Goal: Communication & Community: Answer question/provide support

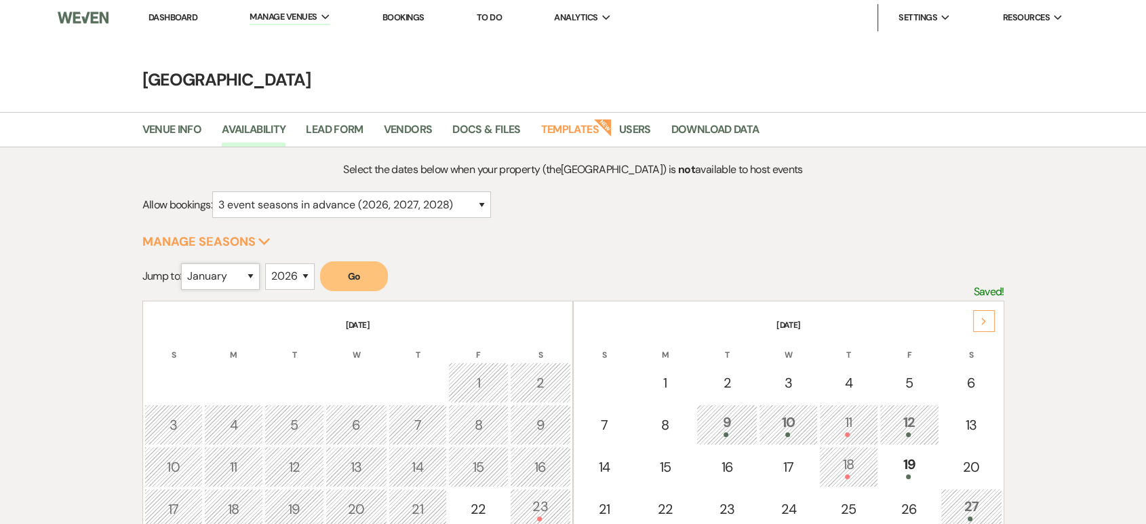
click at [252, 277] on select "January February March April May June July August September October November De…" at bounding box center [220, 276] width 79 height 26
select select "3"
click at [185, 263] on select "January February March April May June July August September October November De…" at bounding box center [220, 276] width 79 height 26
click at [374, 273] on button "Go" at bounding box center [354, 276] width 68 height 30
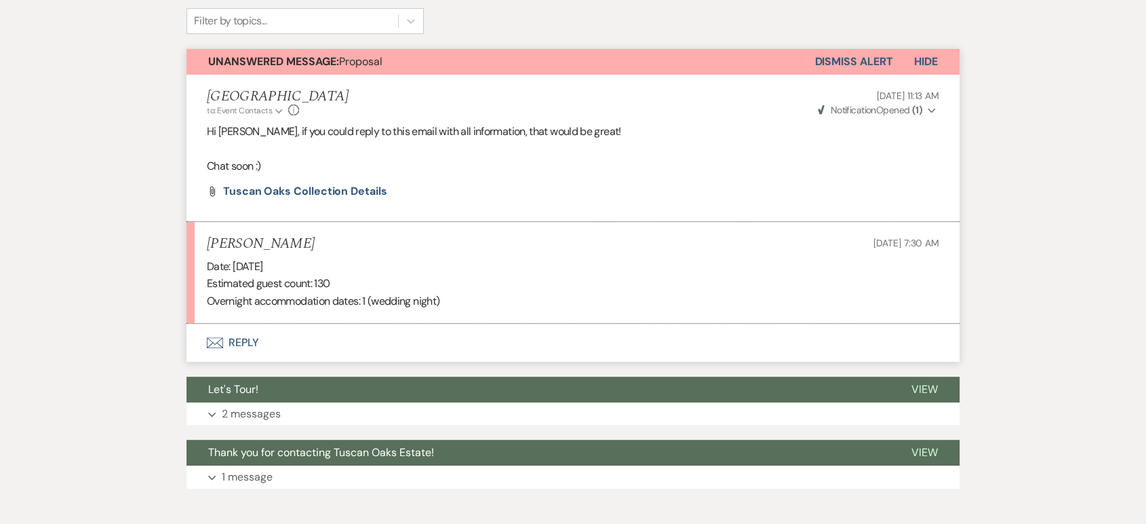
scroll to position [343, 0]
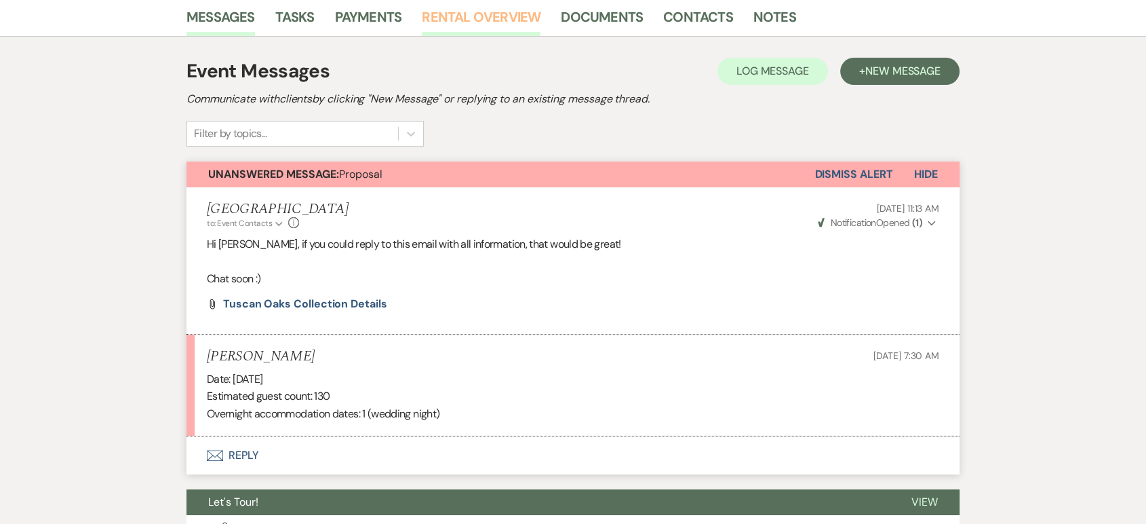
click at [489, 27] on link "Rental Overview" at bounding box center [481, 21] width 119 height 30
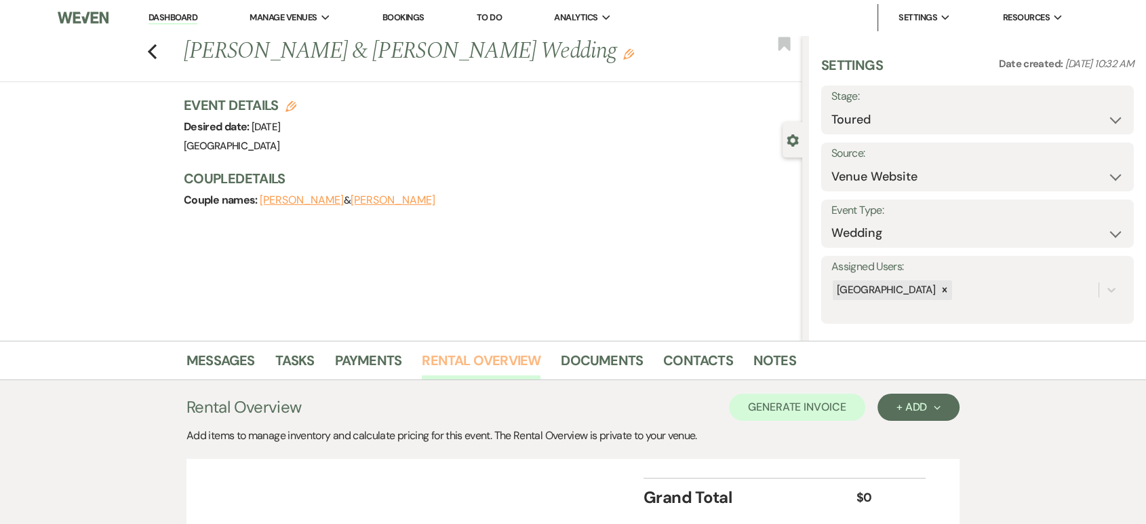
scroll to position [104, 0]
click at [340, 373] on link "Payments" at bounding box center [368, 364] width 67 height 30
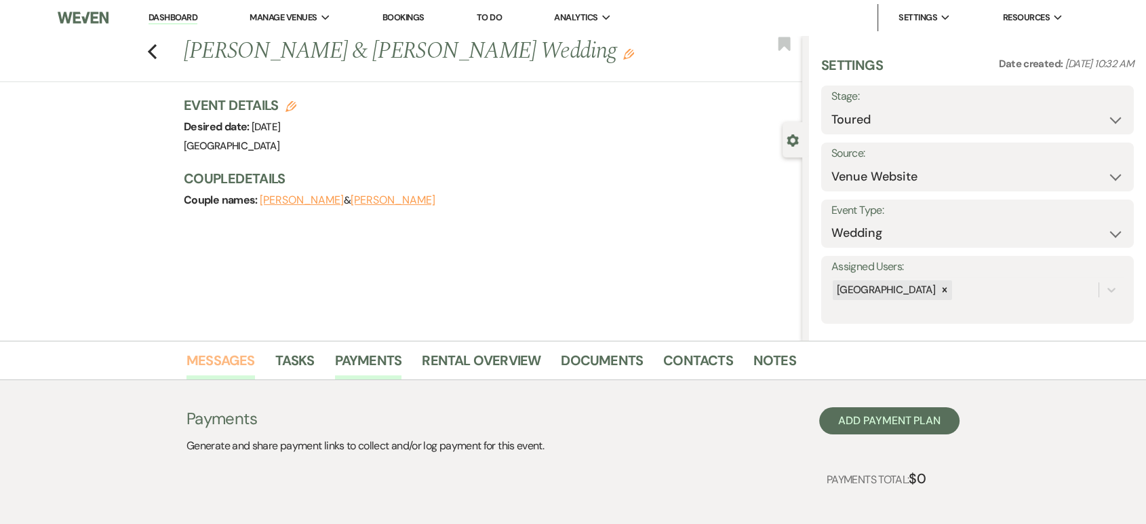
click at [203, 352] on link "Messages" at bounding box center [221, 364] width 69 height 30
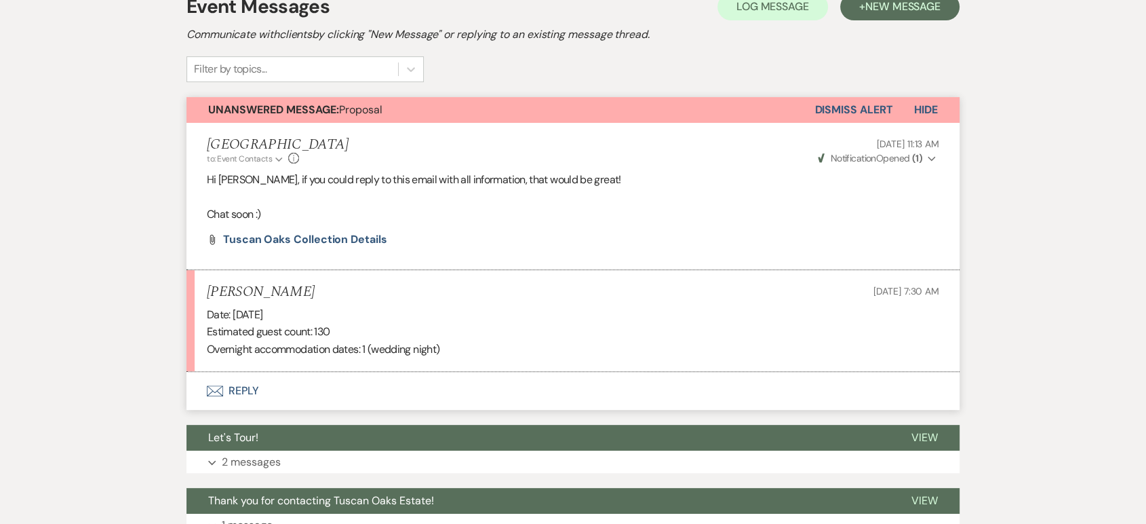
scroll to position [465, 0]
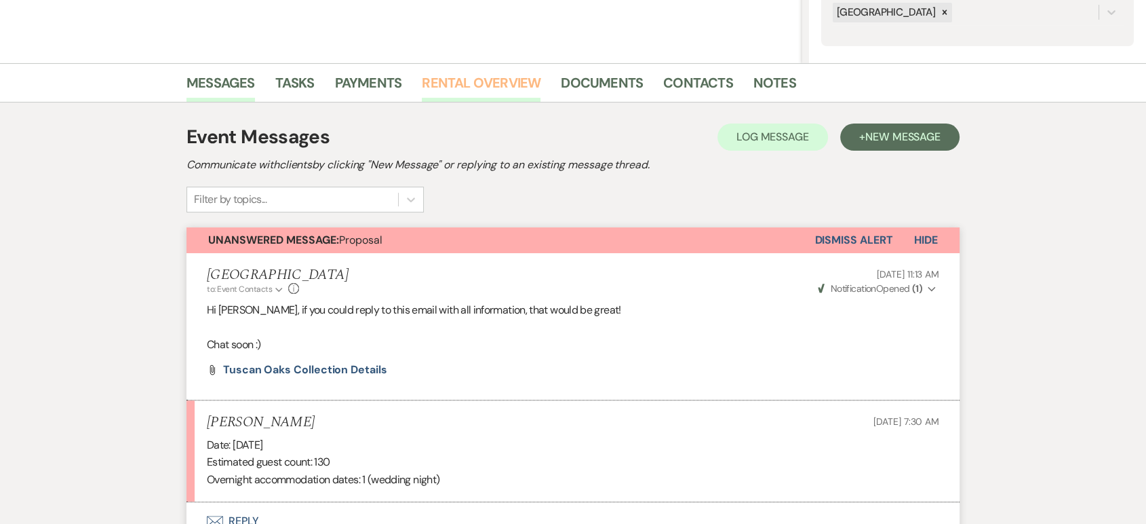
click at [469, 76] on link "Rental Overview" at bounding box center [481, 87] width 119 height 30
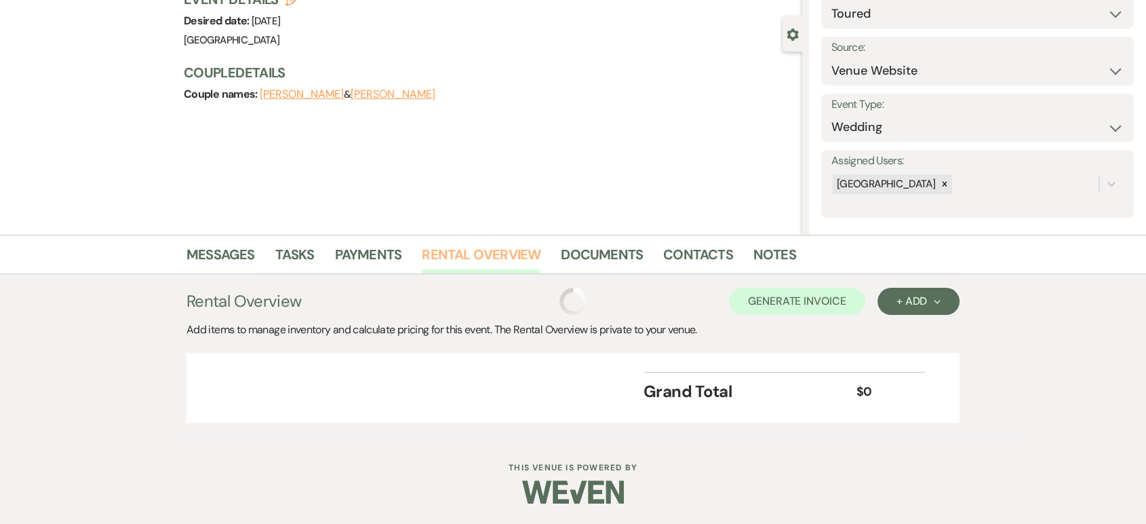
scroll to position [104, 0]
click at [223, 254] on link "Messages" at bounding box center [221, 260] width 69 height 30
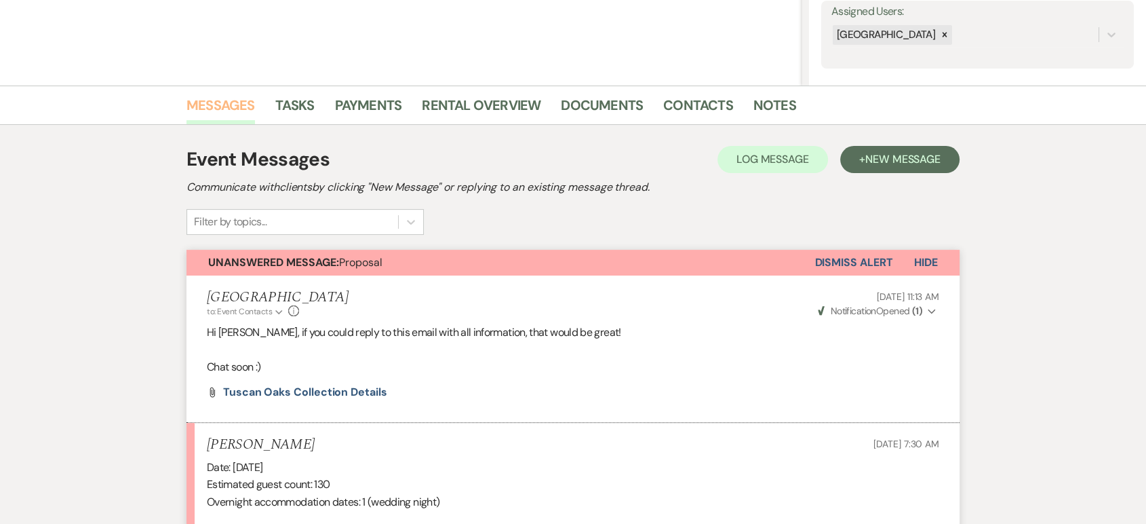
scroll to position [254, 0]
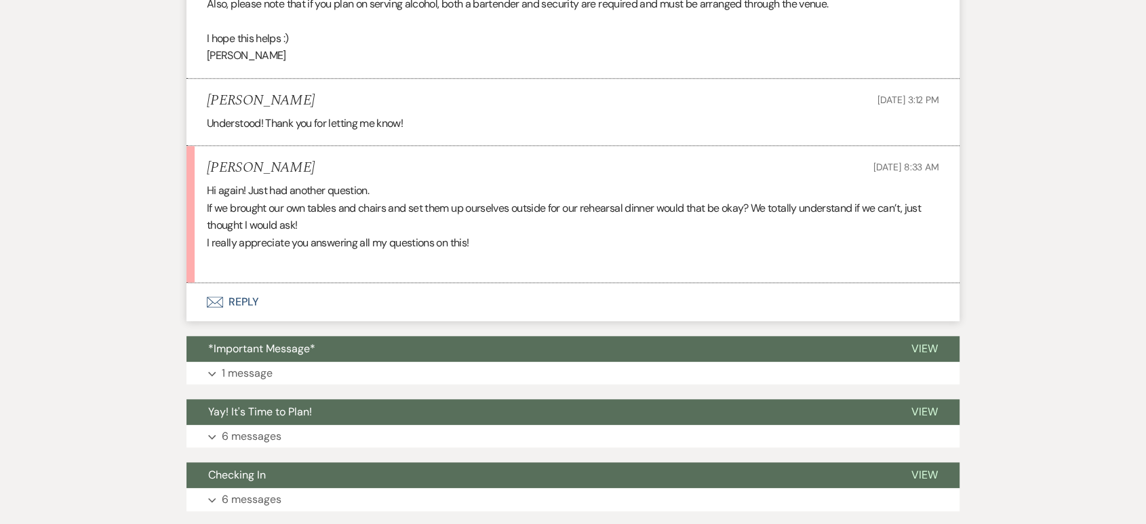
scroll to position [1340, 0]
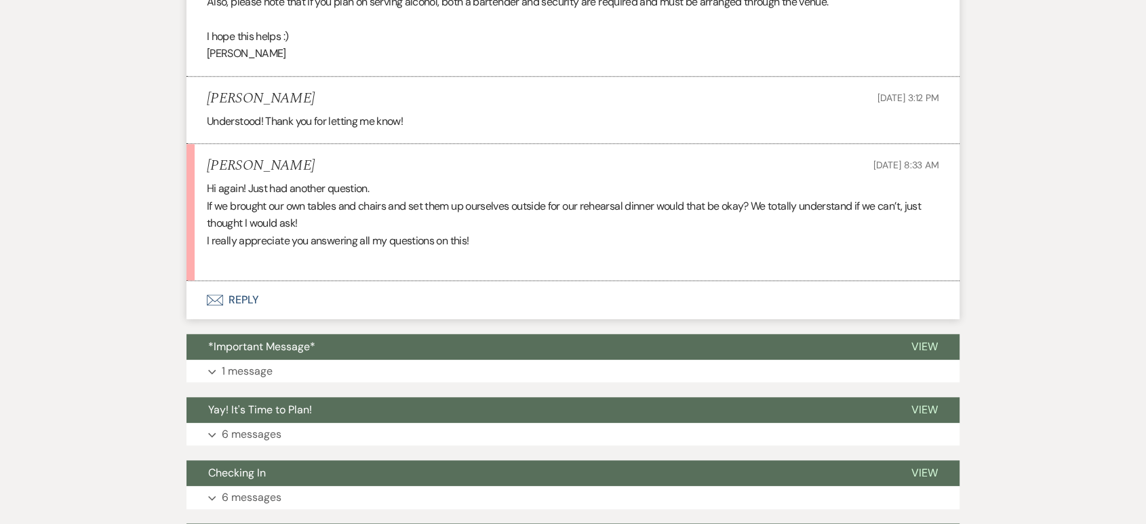
click at [248, 294] on button "Envelope Reply" at bounding box center [573, 300] width 773 height 38
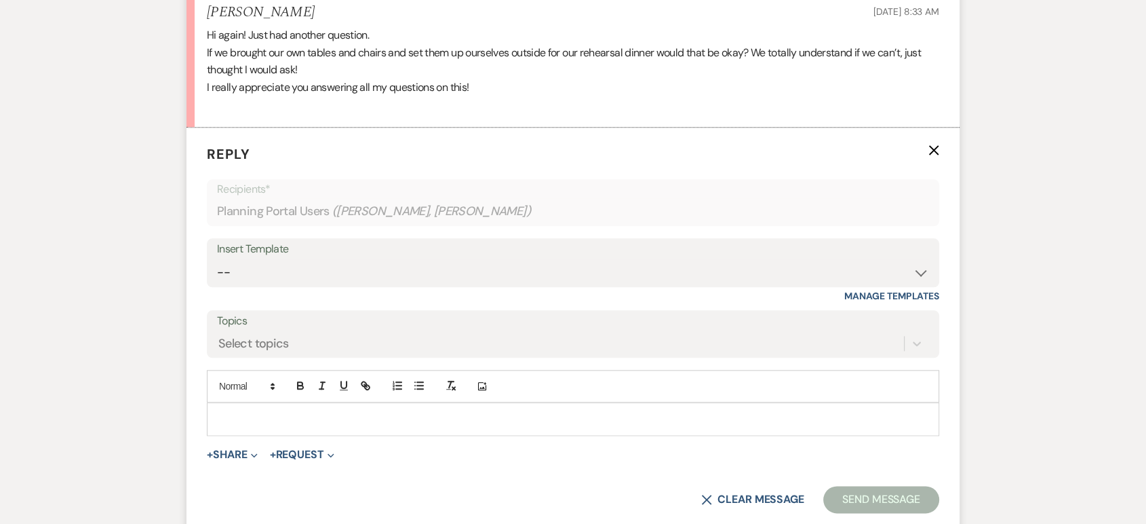
scroll to position [1511, 0]
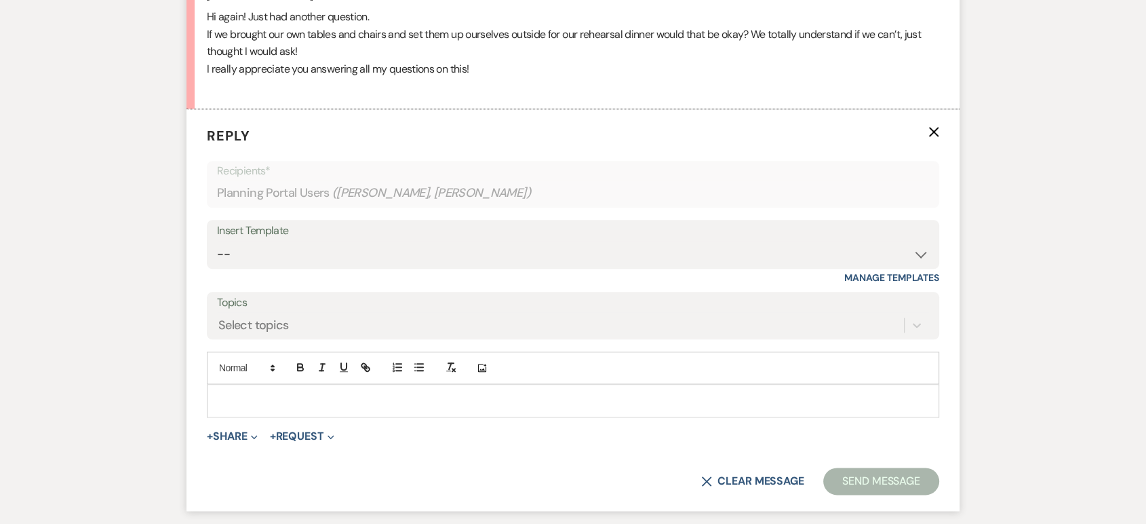
click at [238, 395] on p at bounding box center [573, 400] width 711 height 15
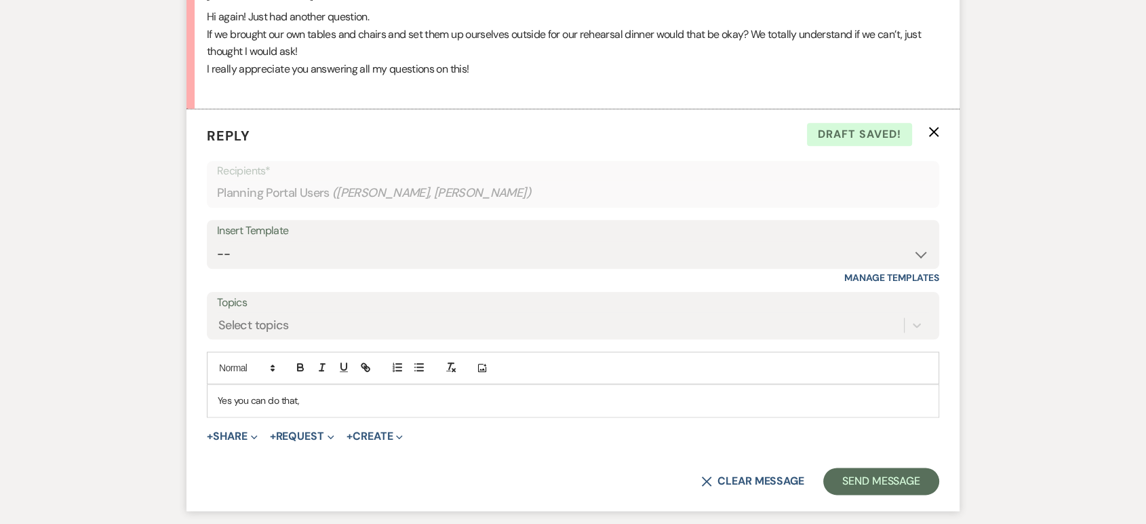
click at [232, 395] on p "Yes you can do that," at bounding box center [573, 400] width 711 height 15
click at [323, 393] on p "Yes, you can do that," at bounding box center [573, 400] width 711 height 15
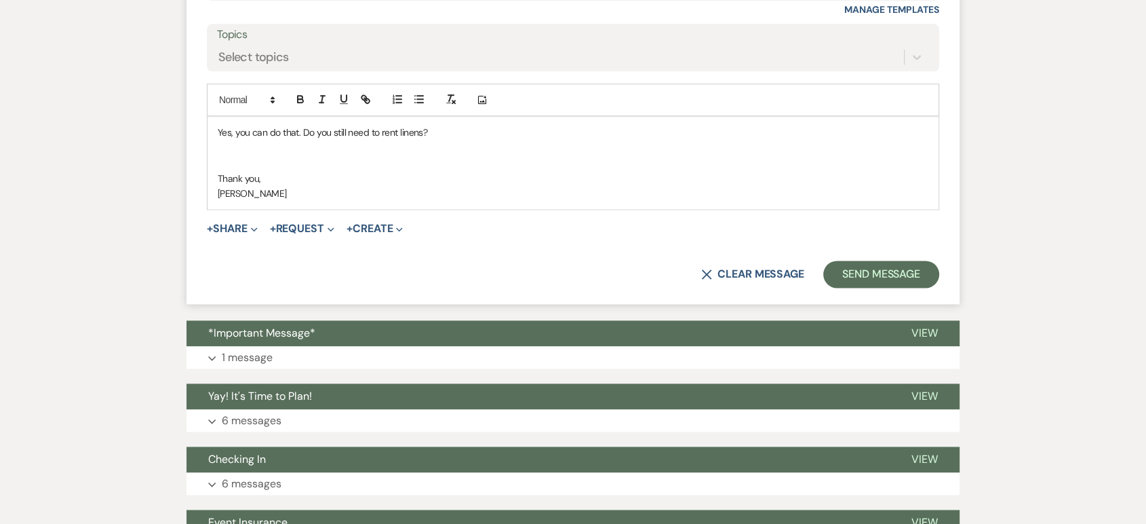
scroll to position [1790, 0]
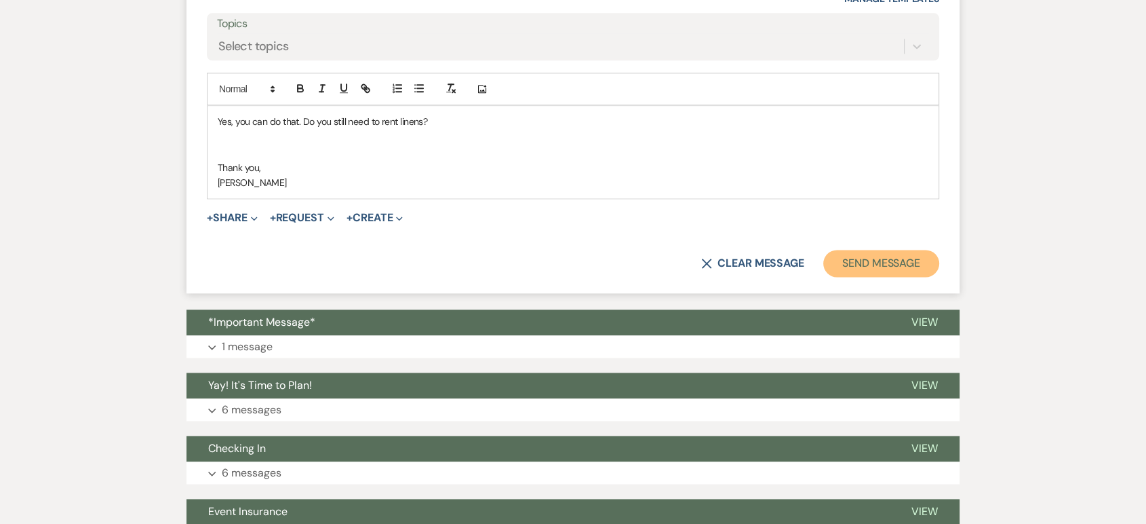
click at [895, 259] on button "Send Message" at bounding box center [882, 263] width 116 height 27
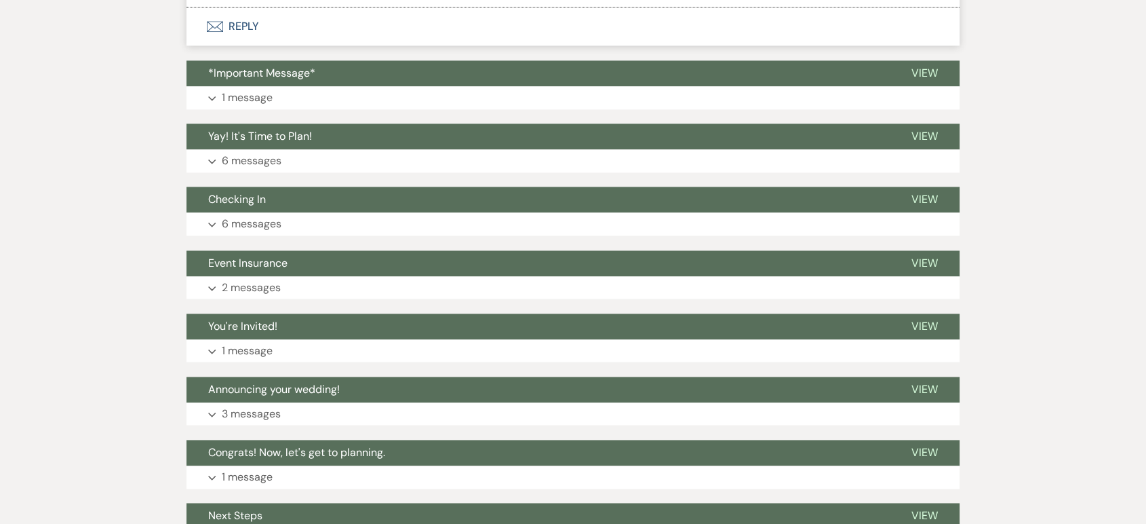
scroll to position [1967, 0]
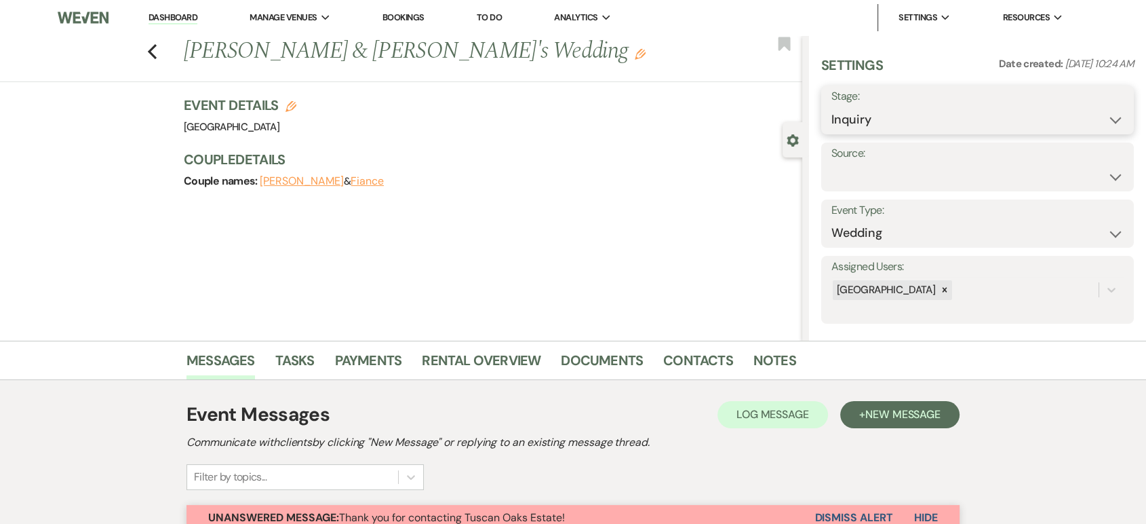
click at [894, 107] on select "Inquiry Follow Up Tour Requested Tour Confirmed Toured Proposal Sent Booked Lost" at bounding box center [978, 120] width 292 height 26
click at [832, 107] on select "Inquiry Follow Up Tour Requested Tour Confirmed Toured Proposal Sent Booked Lost" at bounding box center [978, 120] width 292 height 26
click at [1089, 117] on button "Save" at bounding box center [1101, 109] width 66 height 27
click at [908, 108] on select "Inquiry Follow Up Tour Requested Tour Confirmed Toured Proposal Sent Booked Lost" at bounding box center [978, 120] width 292 height 26
select select "4"
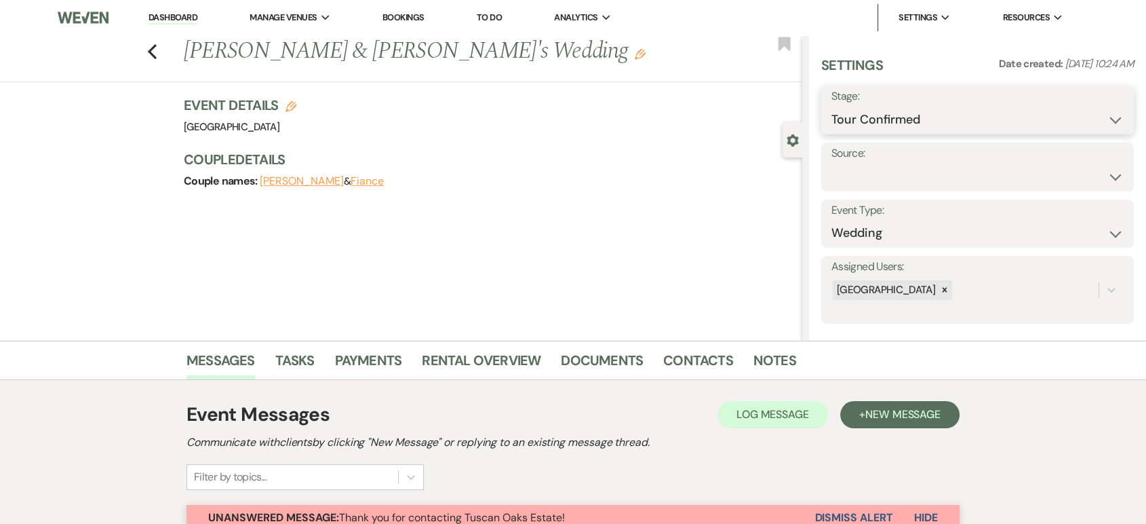
click at [832, 107] on select "Inquiry Follow Up Tour Requested Tour Confirmed Toured Proposal Sent Booked Lost" at bounding box center [978, 120] width 292 height 26
click at [1074, 102] on button "Save" at bounding box center [1101, 109] width 66 height 27
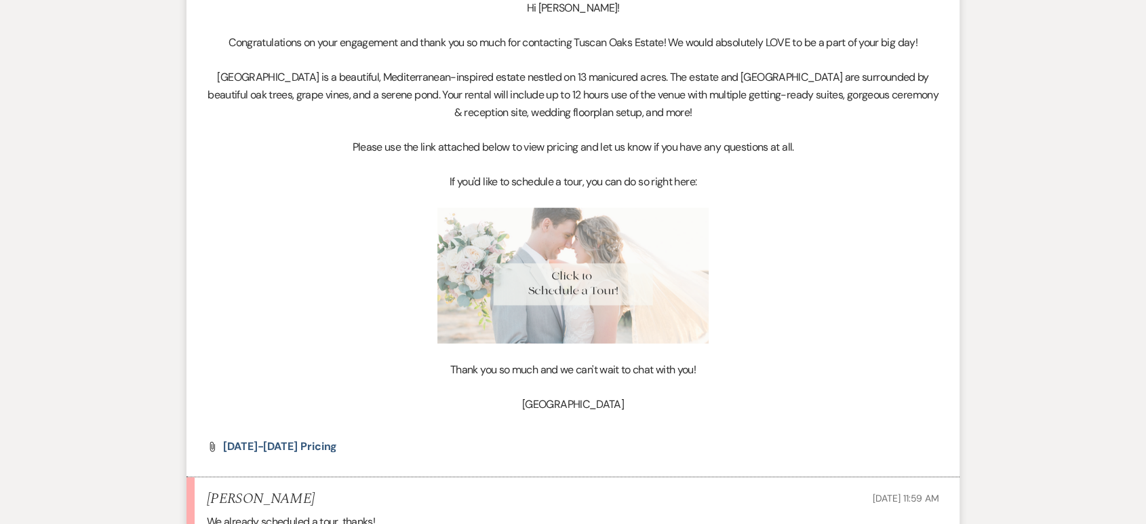
scroll to position [744, 0]
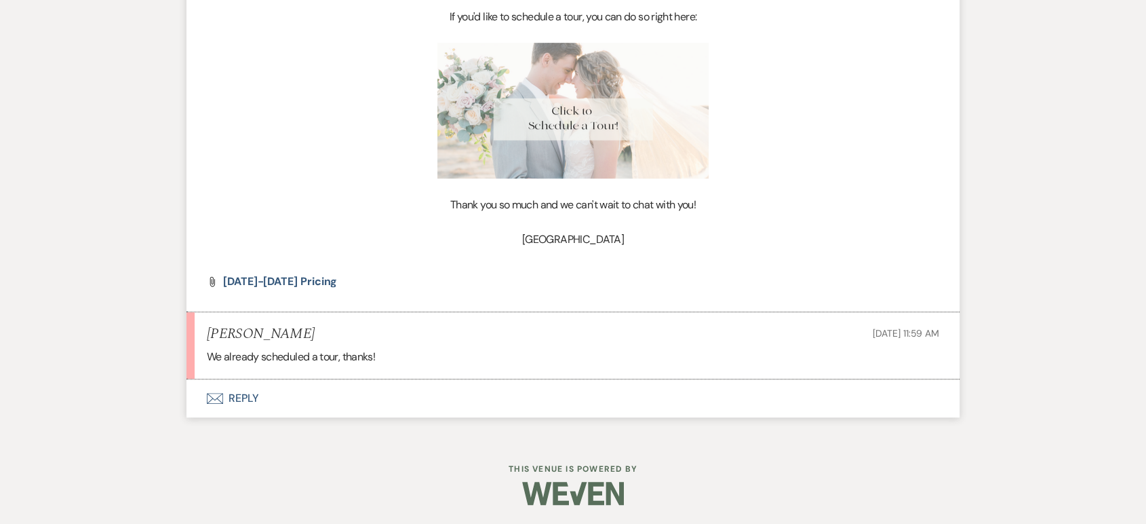
click at [223, 398] on icon "Envelope" at bounding box center [215, 398] width 16 height 11
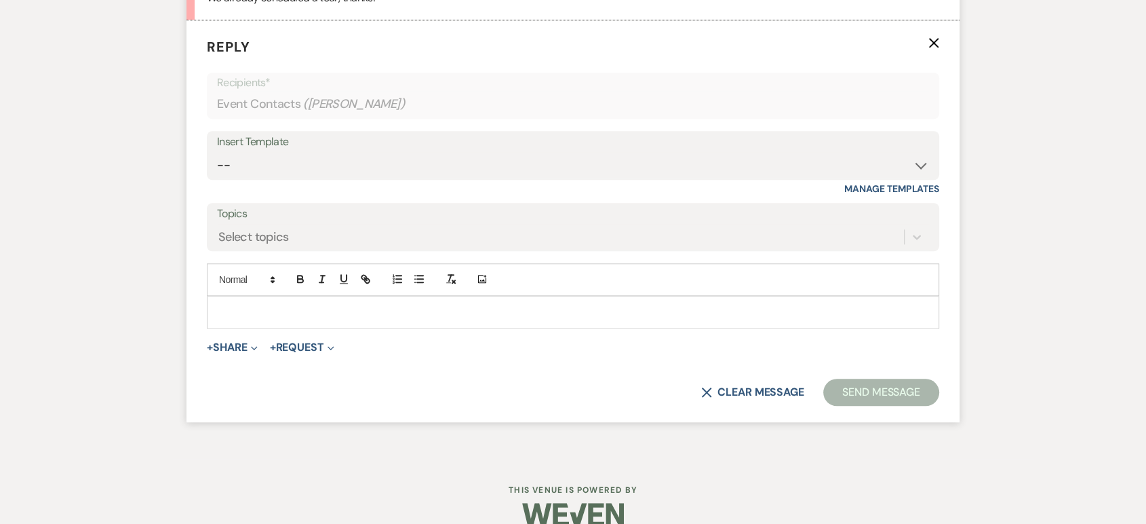
scroll to position [1104, 0]
click at [239, 309] on p at bounding box center [573, 311] width 711 height 15
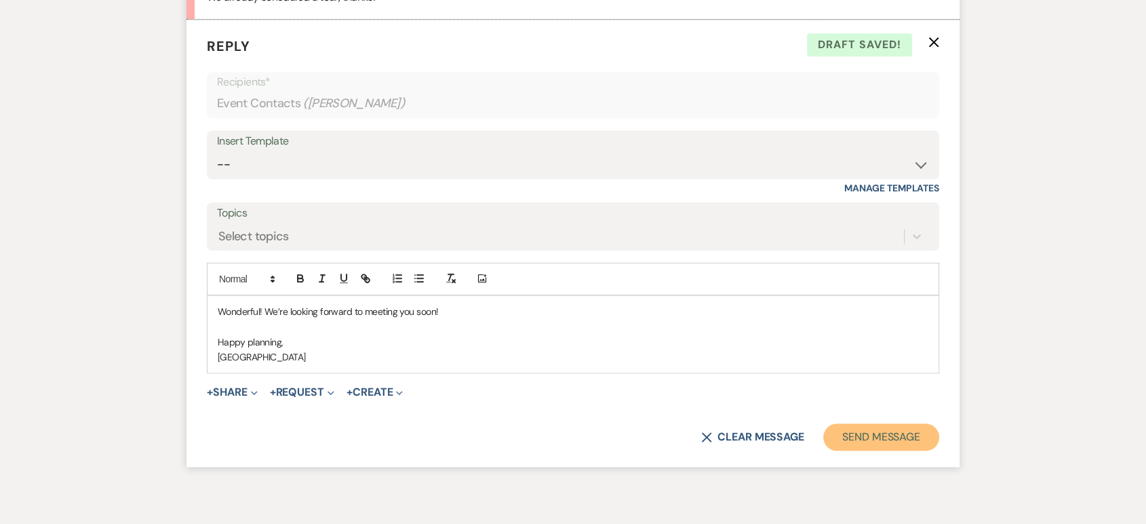
click at [880, 446] on button "Send Message" at bounding box center [882, 436] width 116 height 27
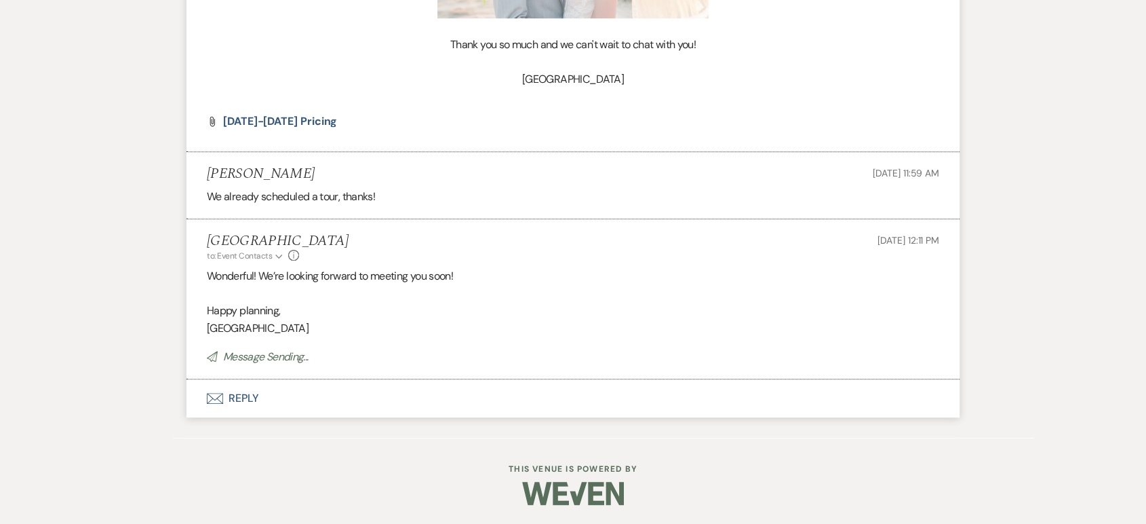
scroll to position [876, 0]
